Goal: Complete application form

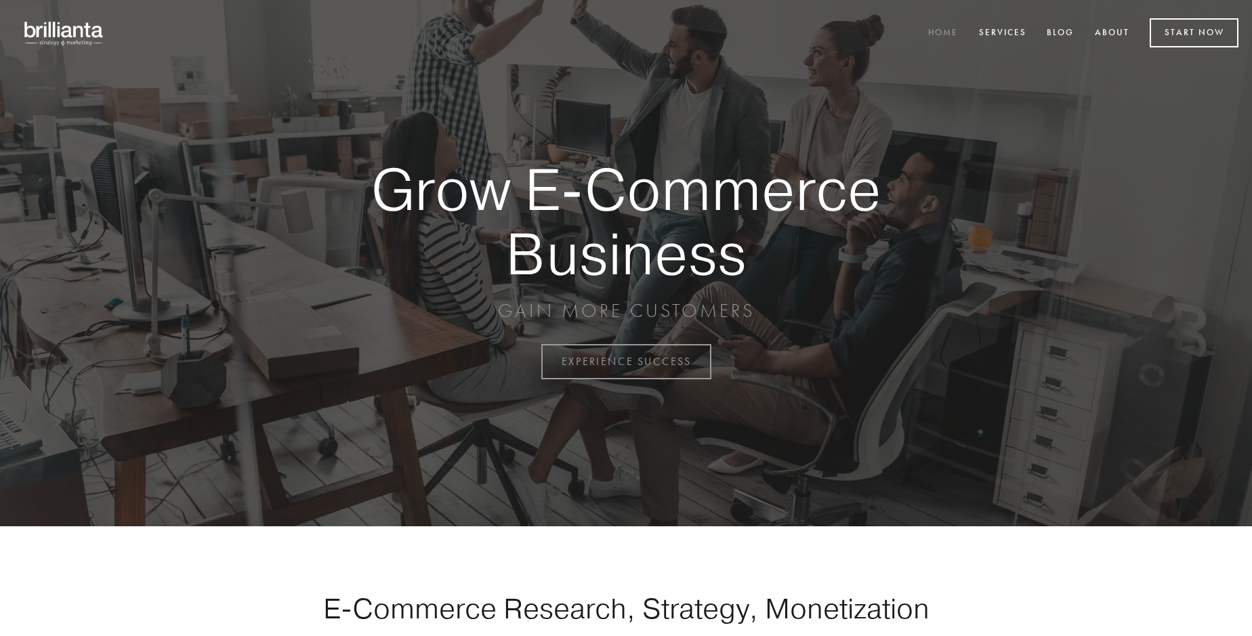
scroll to position [3551, 0]
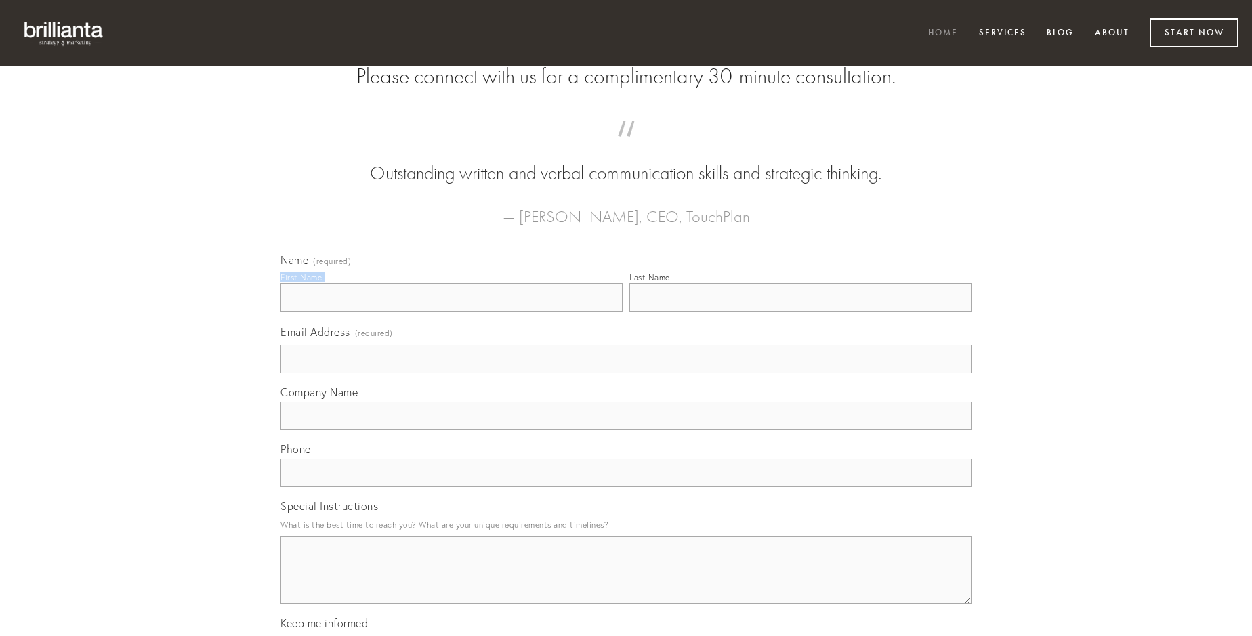
type input "[PERSON_NAME]"
click at [800, 312] on input "Last Name" at bounding box center [800, 297] width 342 height 28
type input "[PERSON_NAME]"
click at [626, 373] on input "Email Address (required)" at bounding box center [625, 359] width 691 height 28
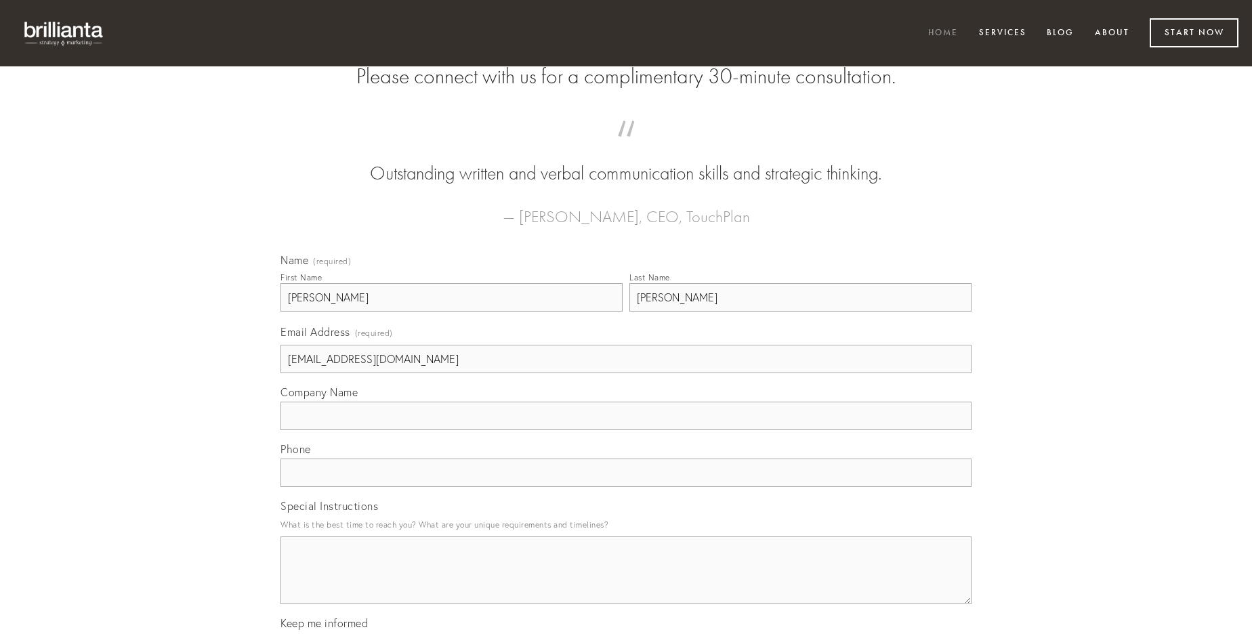
type input "[EMAIL_ADDRESS][DOMAIN_NAME]"
click at [626, 430] on input "Company Name" at bounding box center [625, 416] width 691 height 28
type input "currus"
click at [626, 487] on input "text" at bounding box center [625, 473] width 691 height 28
click at [626, 583] on textarea "Special Instructions" at bounding box center [625, 570] width 691 height 68
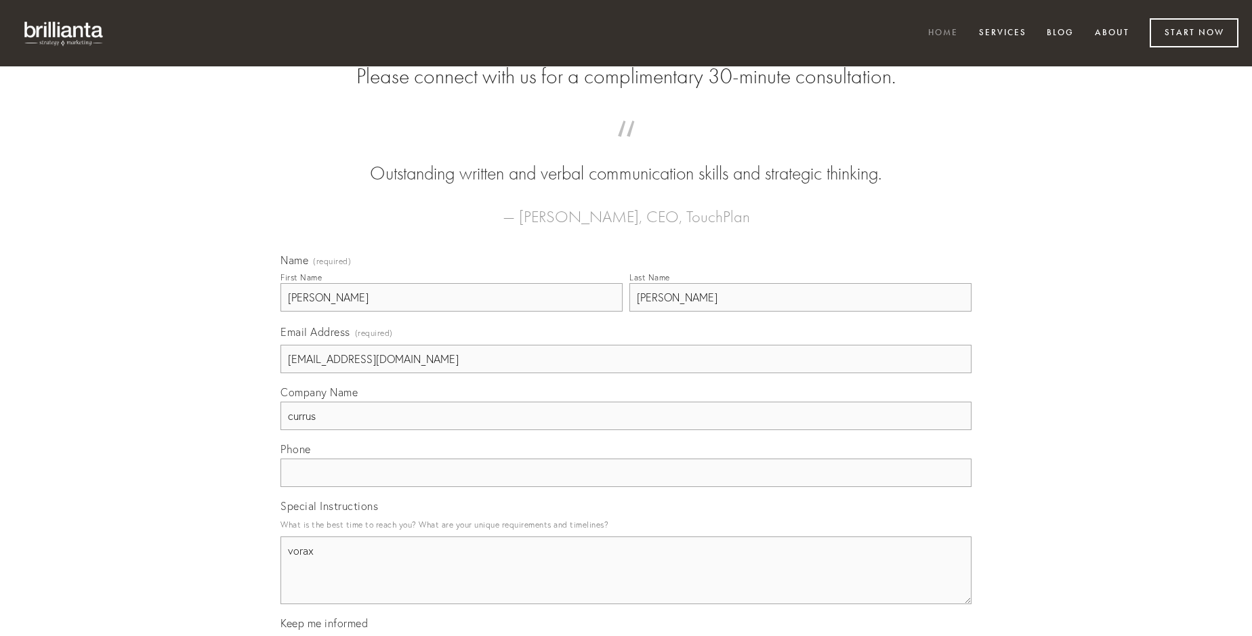
type textarea "vorax"
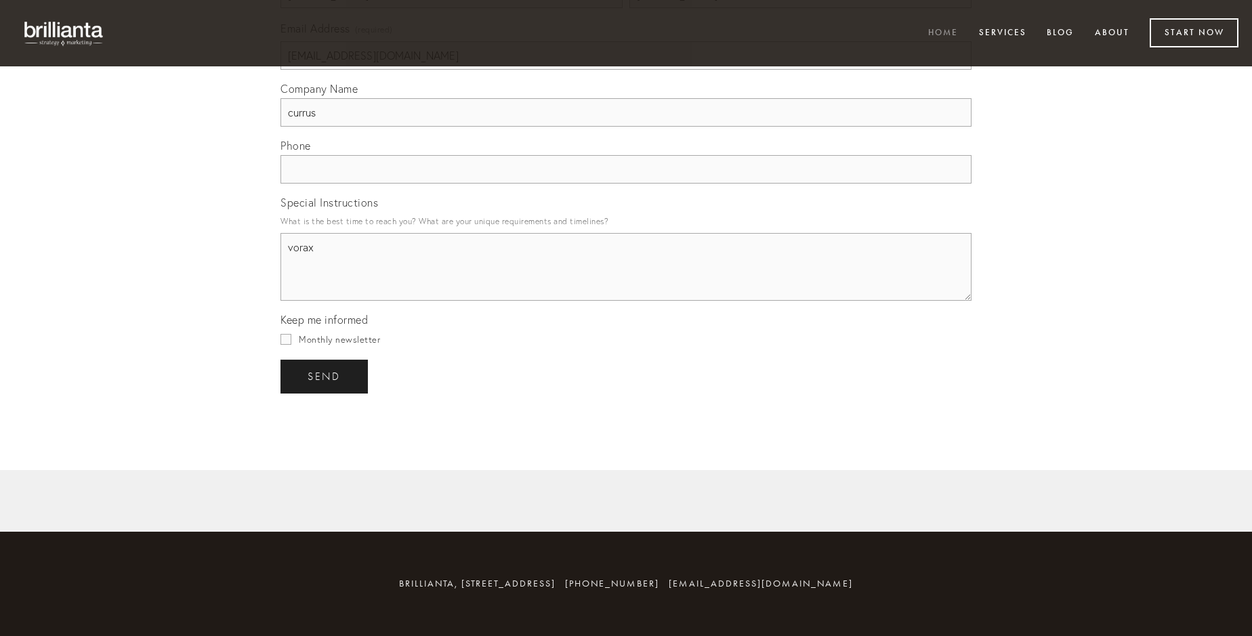
click at [325, 376] on span "send" at bounding box center [324, 377] width 33 height 12
